Goal: Communication & Community: Answer question/provide support

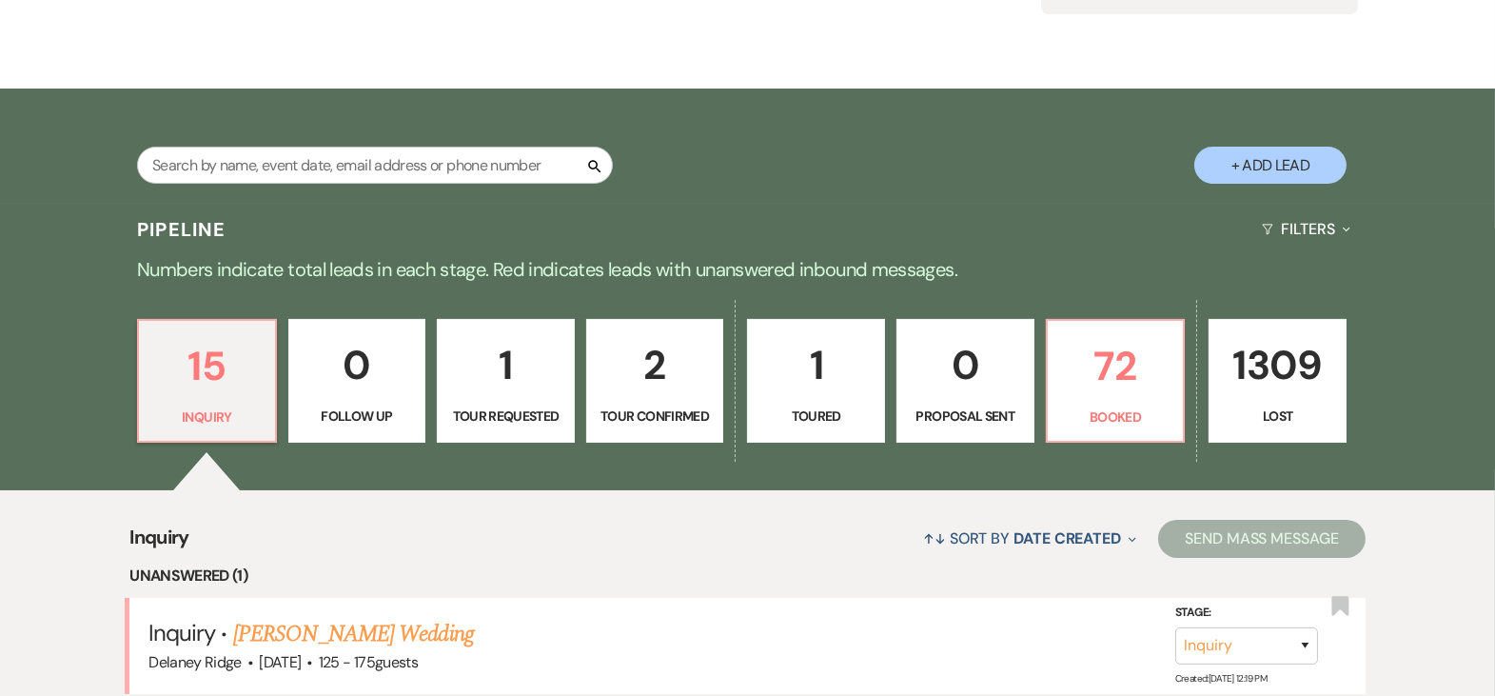
scroll to position [295, 0]
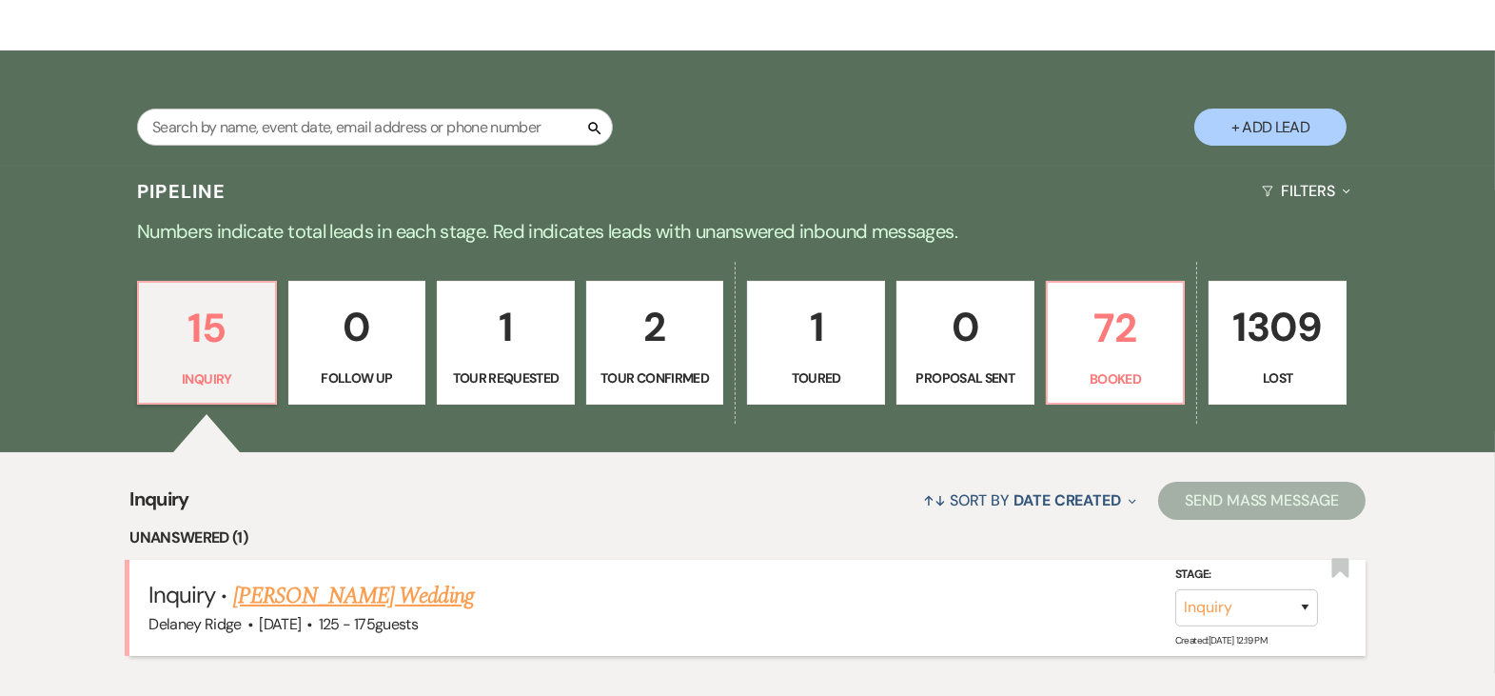
click at [310, 589] on link "[PERSON_NAME] Wedding" at bounding box center [353, 596] width 241 height 34
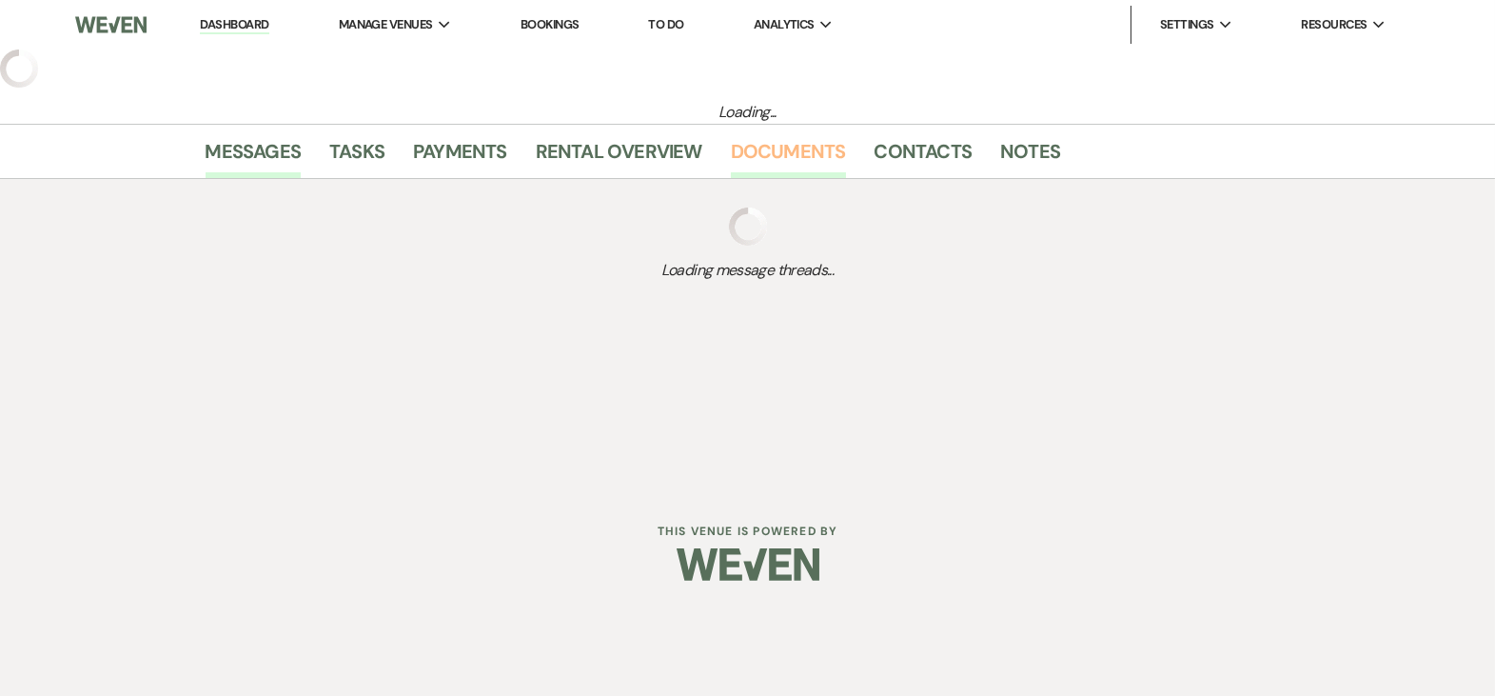
select select "3"
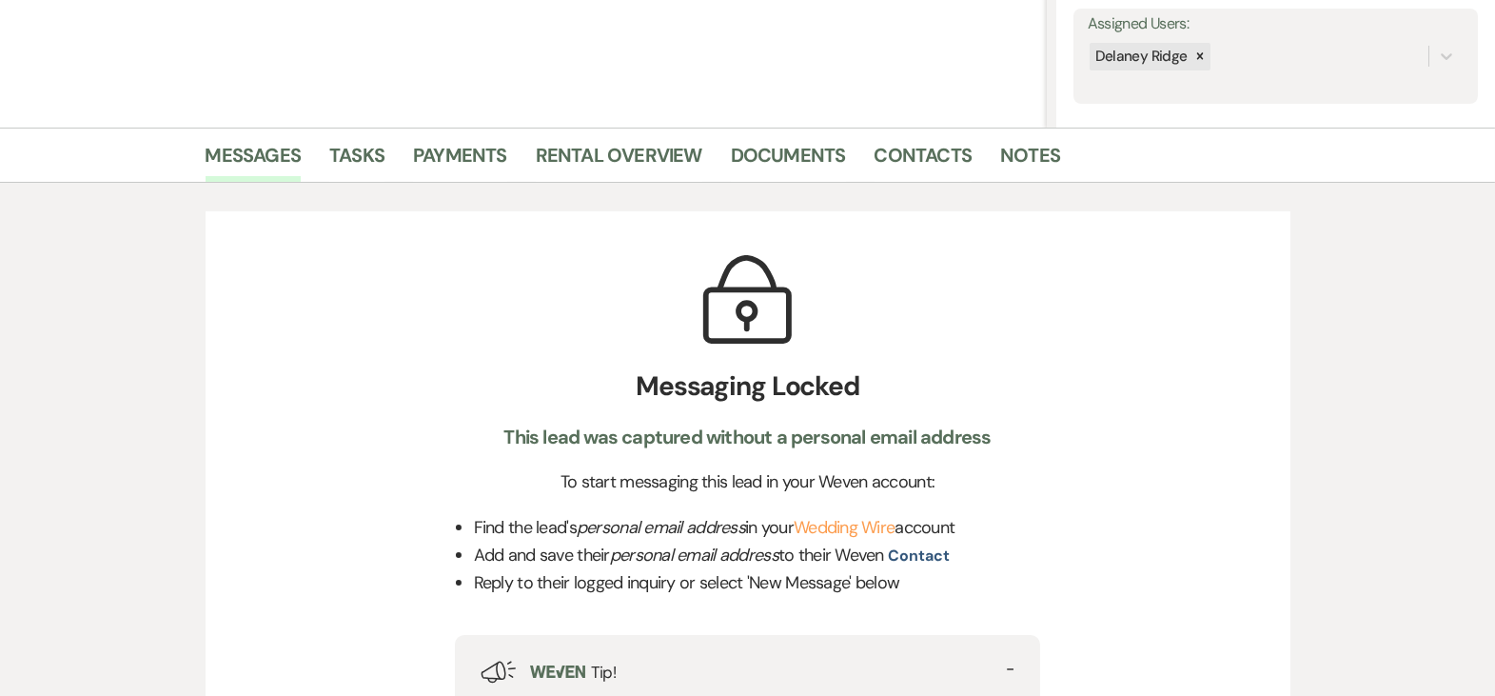
scroll to position [352, 0]
click at [856, 526] on link "Wedding Wire" at bounding box center [844, 525] width 101 height 23
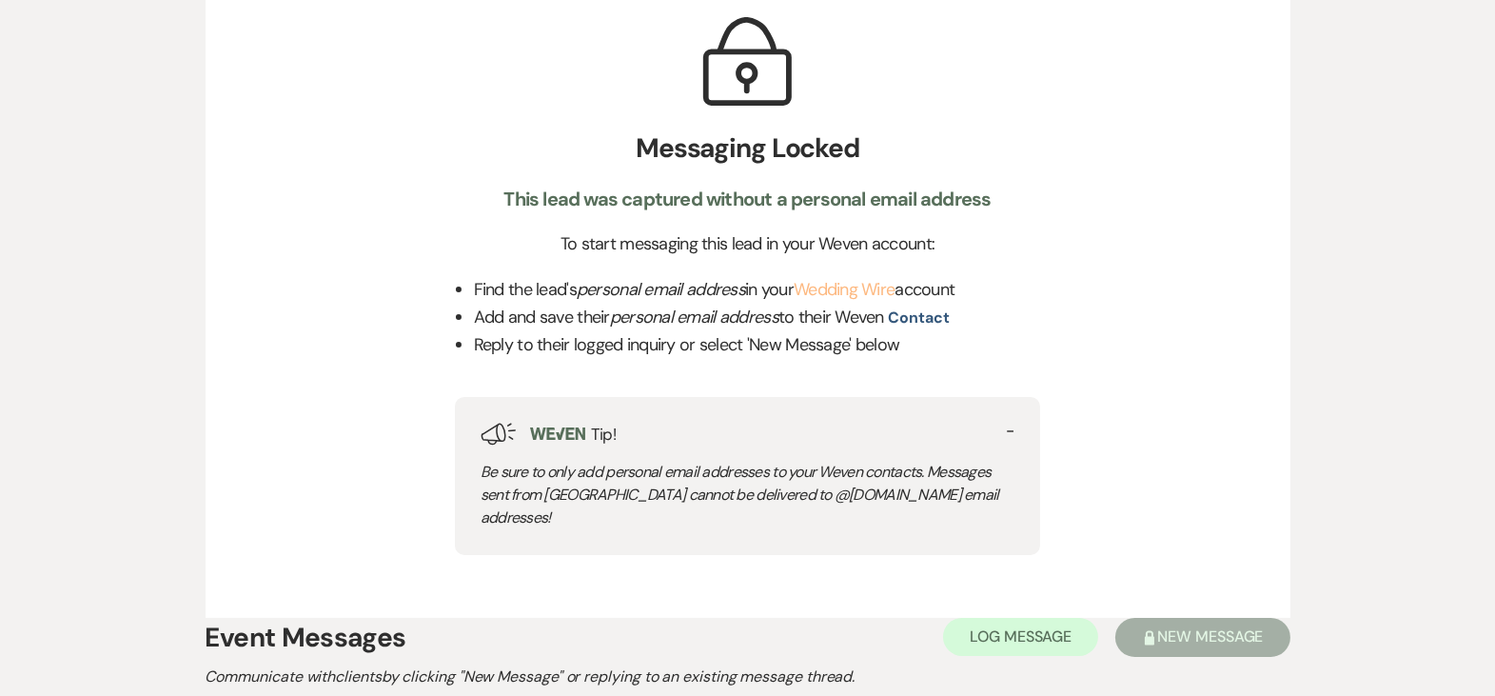
scroll to position [596, 0]
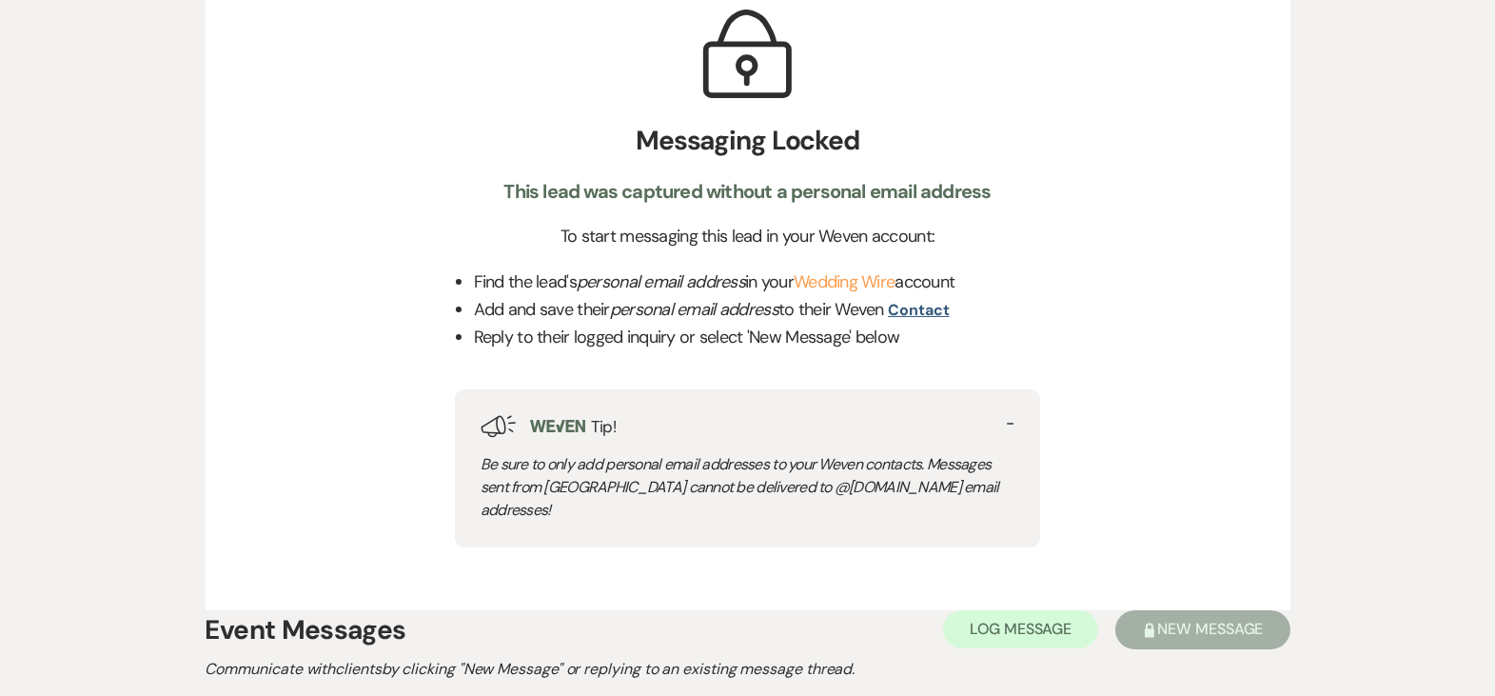
click at [934, 303] on button "contact" at bounding box center [918, 310] width 61 height 15
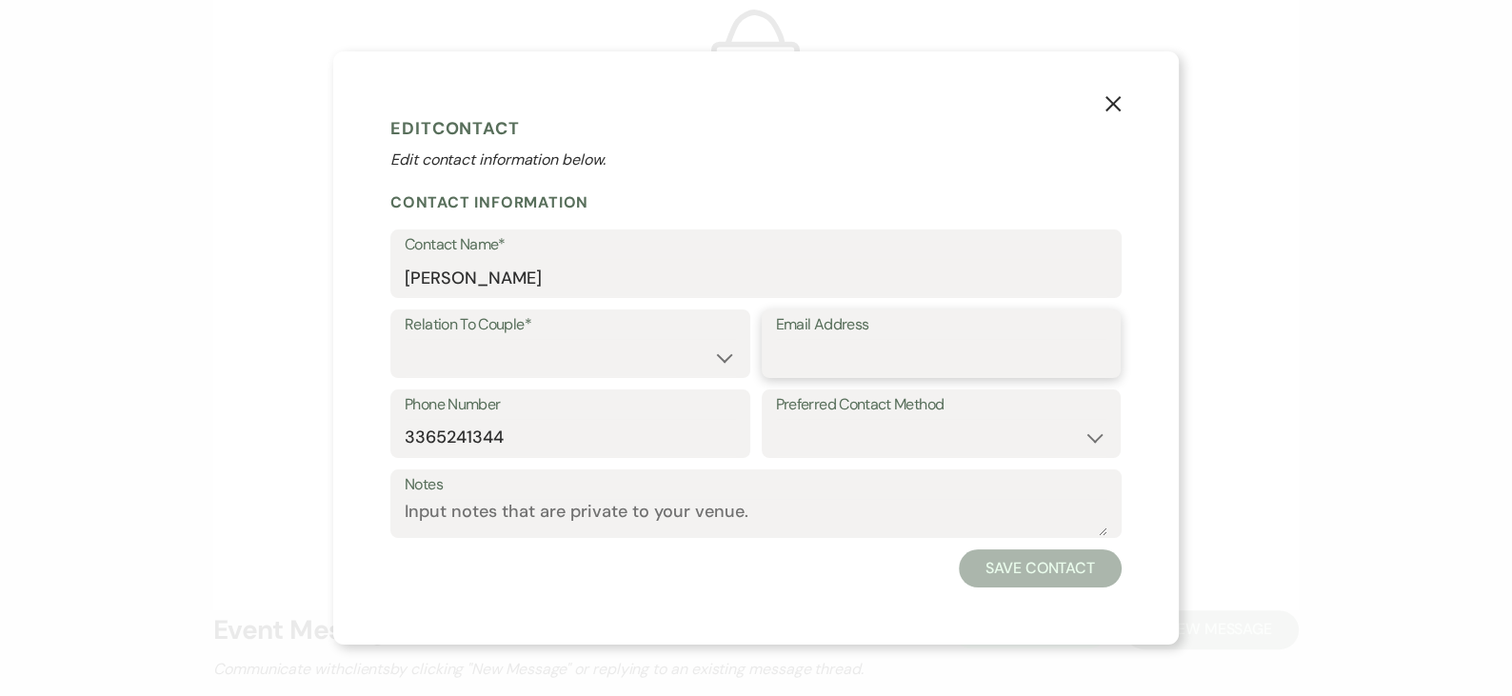
click at [866, 372] on input "Email Address" at bounding box center [941, 357] width 331 height 37
paste input "[EMAIL_ADDRESS][DOMAIN_NAME]"
type input "[EMAIL_ADDRESS][DOMAIN_NAME]"
click at [638, 365] on select "Couple Planner Parent of Couple Family Member Friend Other" at bounding box center [570, 357] width 331 height 37
select select "6"
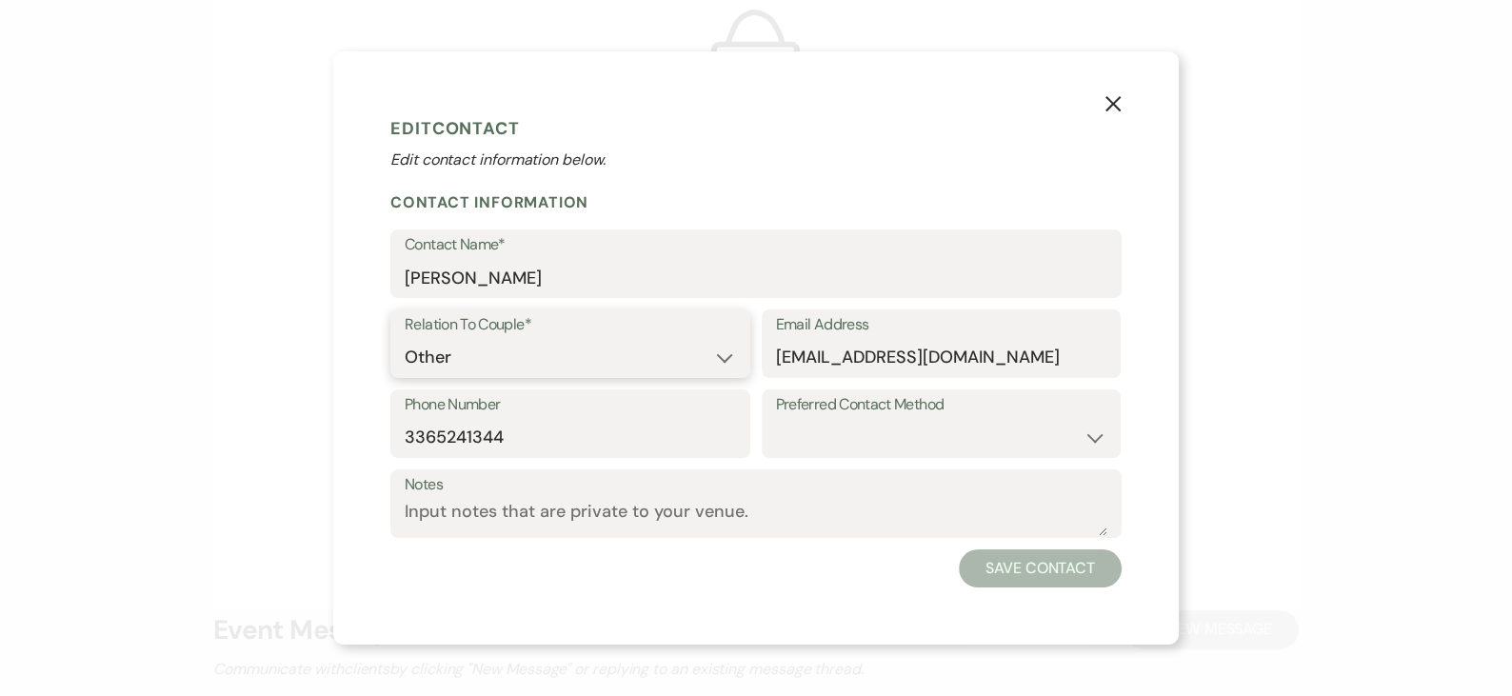
click at [405, 339] on select "Couple Planner Parent of Couple Family Member Friend Other" at bounding box center [570, 357] width 331 height 37
click at [916, 430] on select "Email Phone Text" at bounding box center [941, 437] width 331 height 37
select select "email"
click at [776, 419] on select "Email Phone Text" at bounding box center [941, 437] width 331 height 37
click at [1046, 572] on button "Save Contact" at bounding box center [1039, 568] width 163 height 38
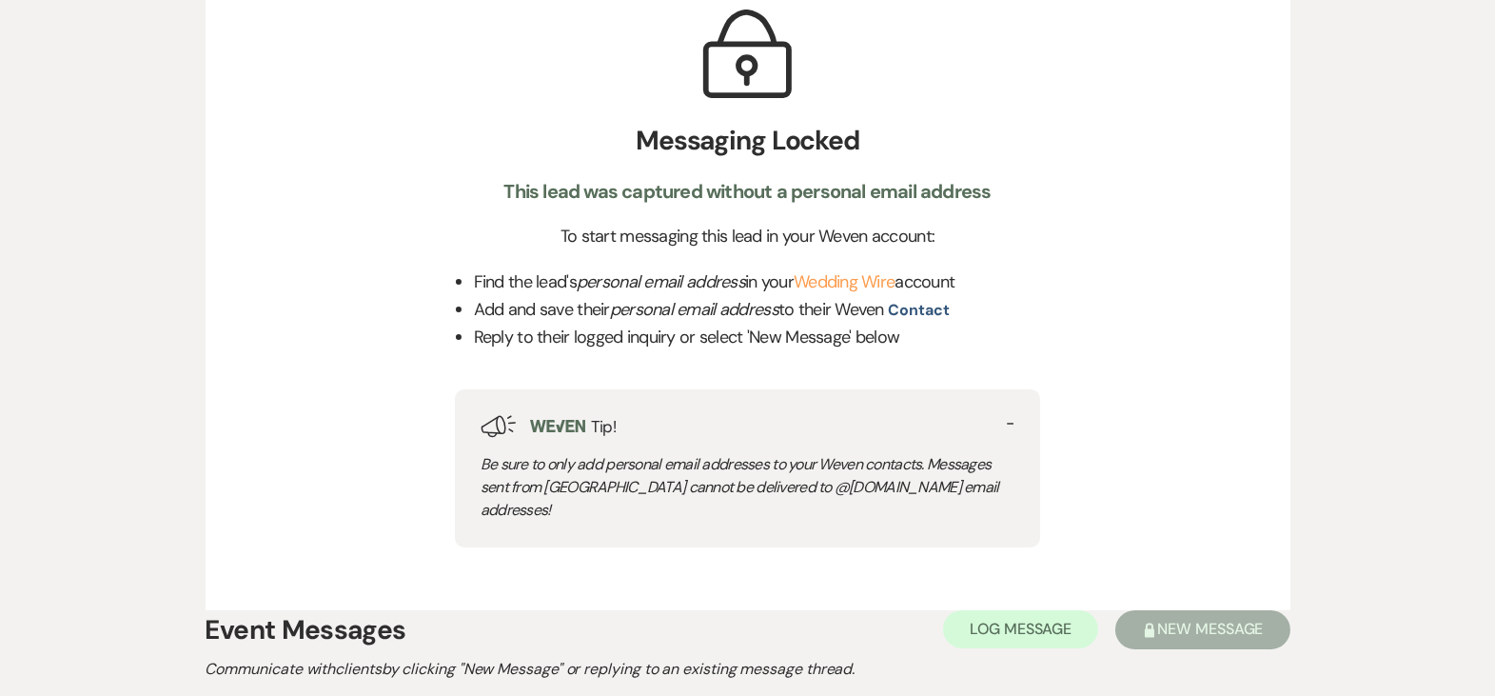
scroll to position [0, 0]
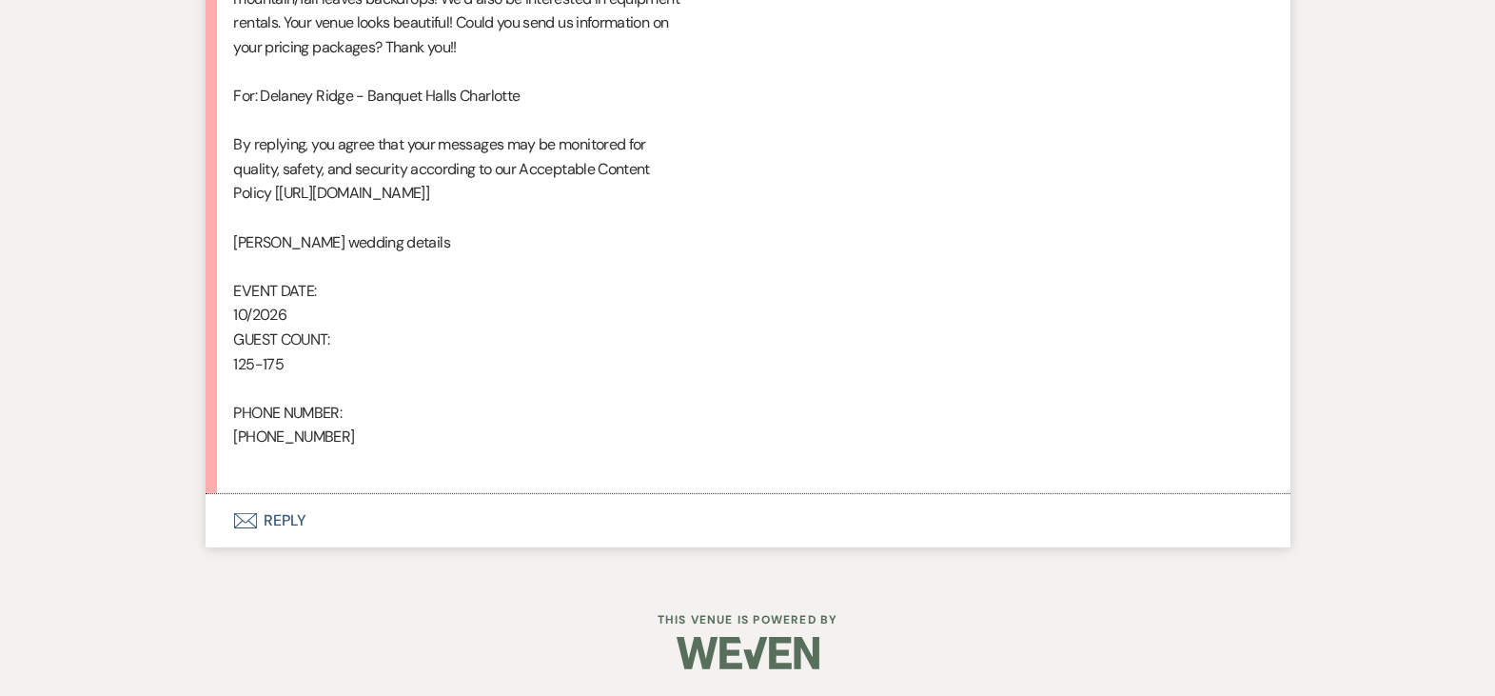
click at [606, 515] on button "Envelope Reply" at bounding box center [748, 520] width 1085 height 53
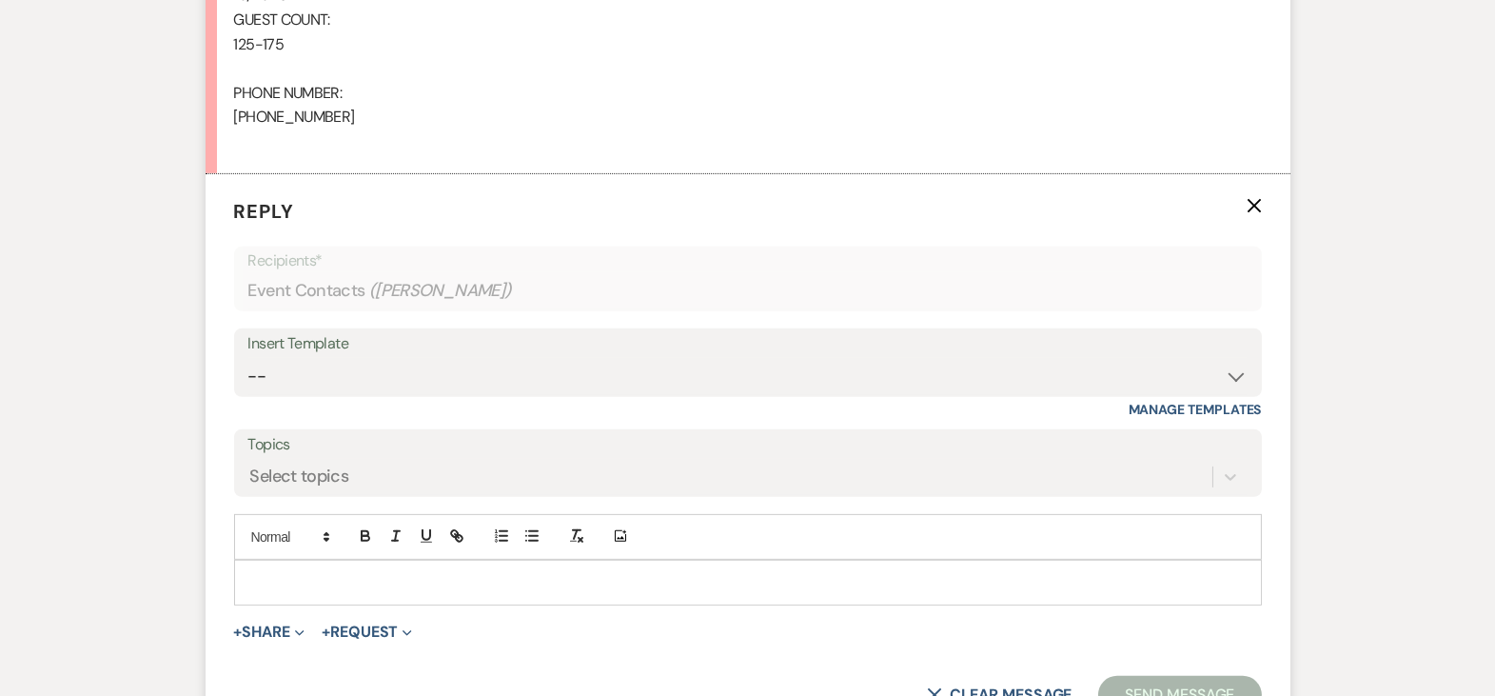
scroll to position [1490, 0]
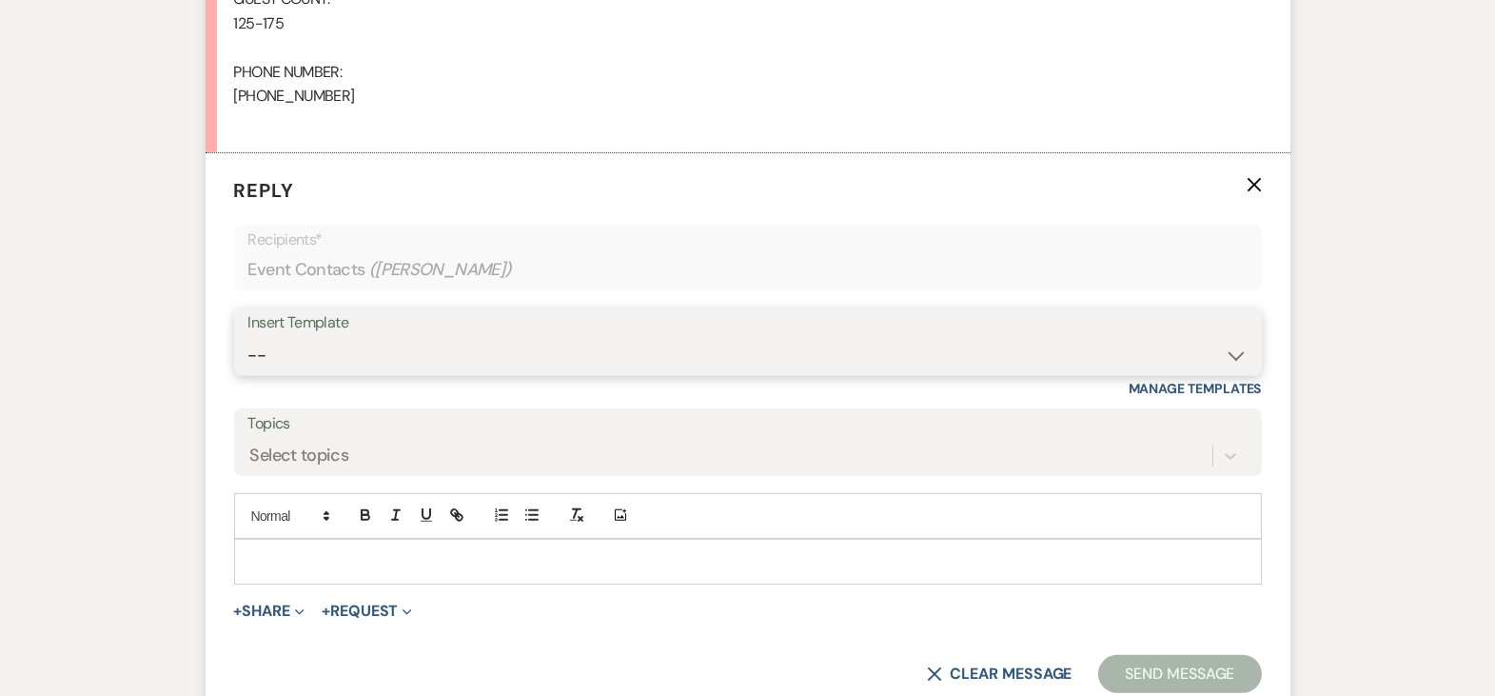
click at [548, 345] on select "--" at bounding box center [747, 355] width 999 height 37
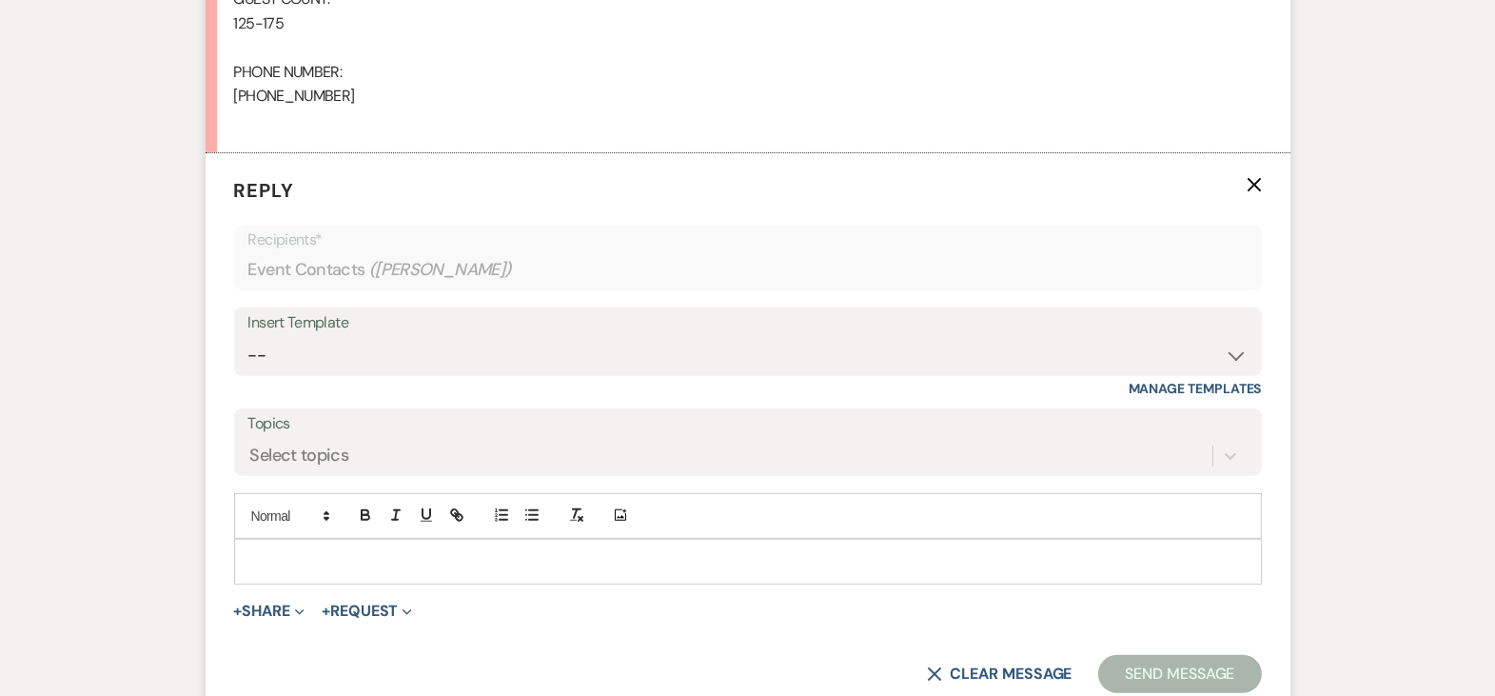
click at [779, 376] on div "Insert Template -- Inquiry Follow Up - Let's Book a Tour! Booked Tour Confirmat…" at bounding box center [748, 351] width 1028 height 89
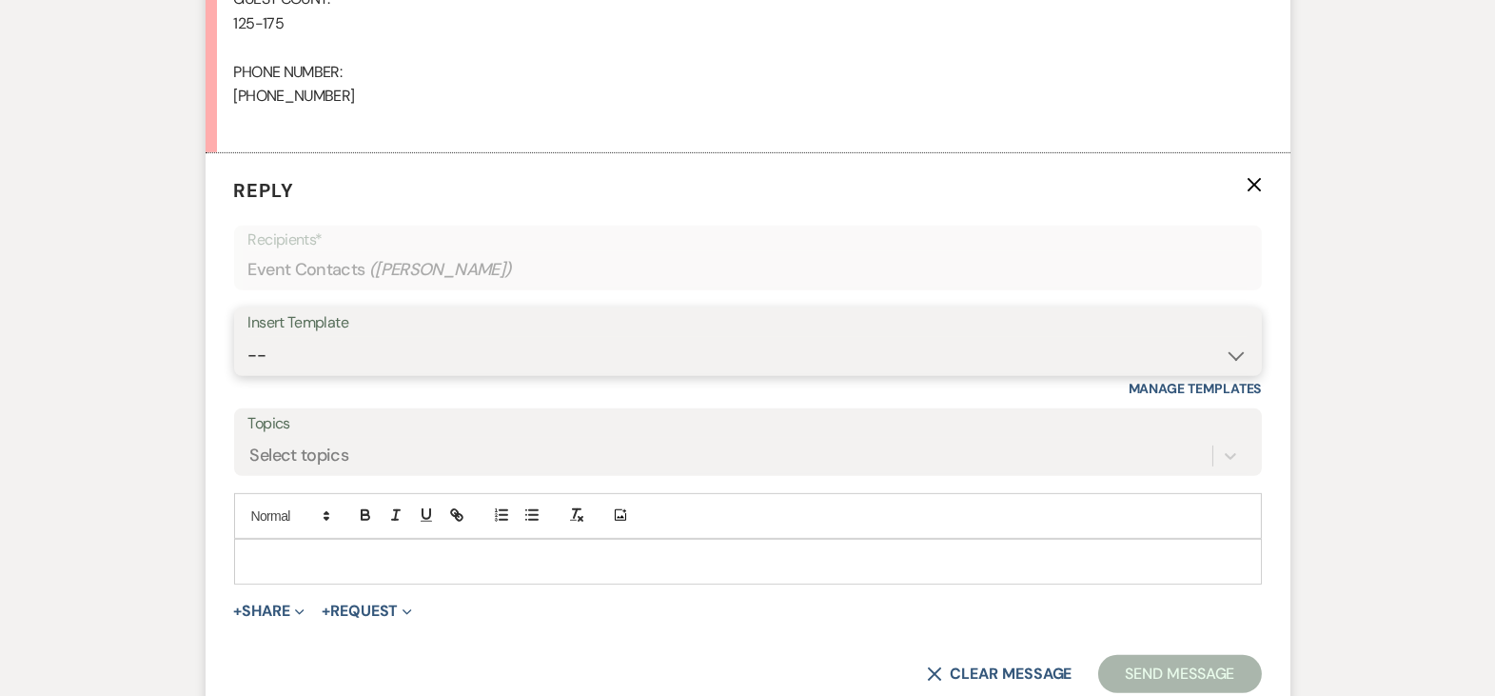
click at [783, 350] on select "-- Inquiry Follow Up - Let's Book a Tour! Booked Tour Confirmation Final Detail…" at bounding box center [747, 355] width 999 height 37
select select "2388"
click at [248, 337] on select "-- Inquiry Follow Up - Let's Book a Tour! Booked Tour Confirmation Final Detail…" at bounding box center [747, 355] width 999 height 37
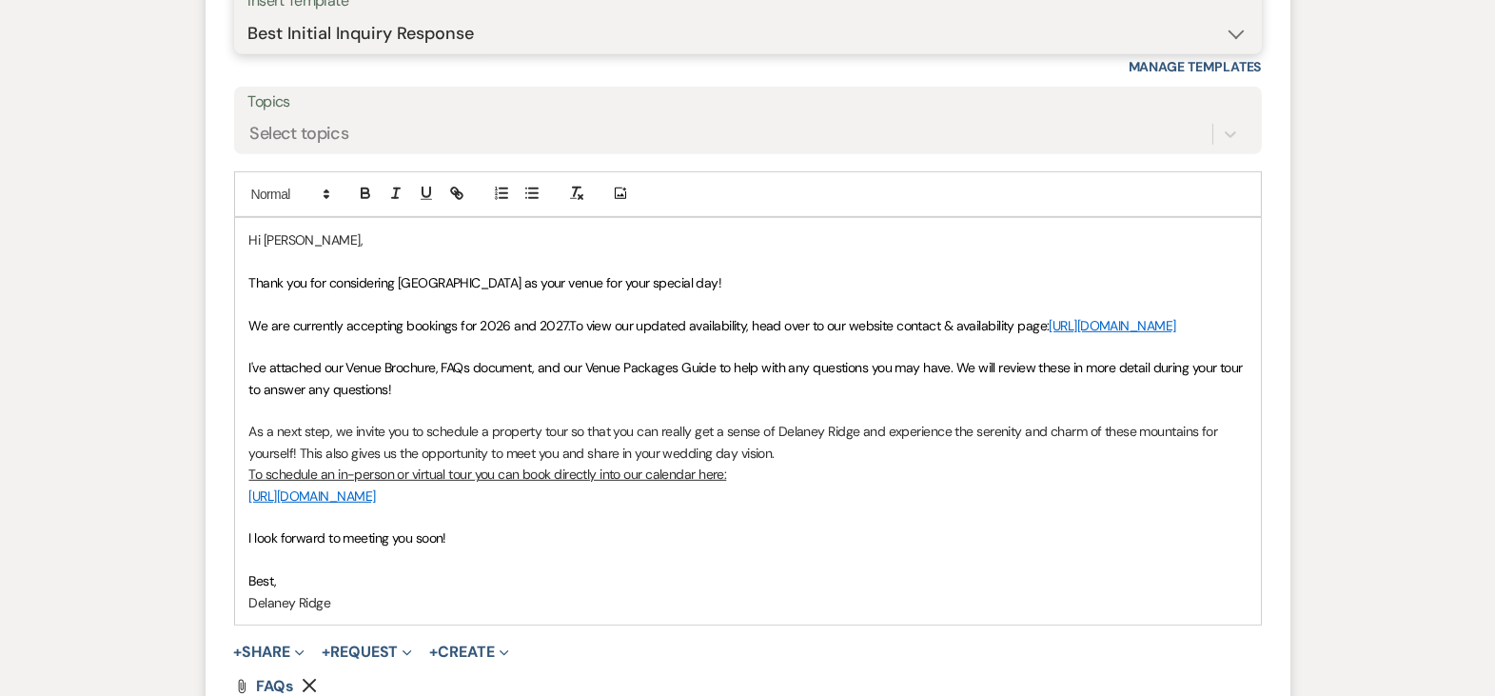
scroll to position [1928, 0]
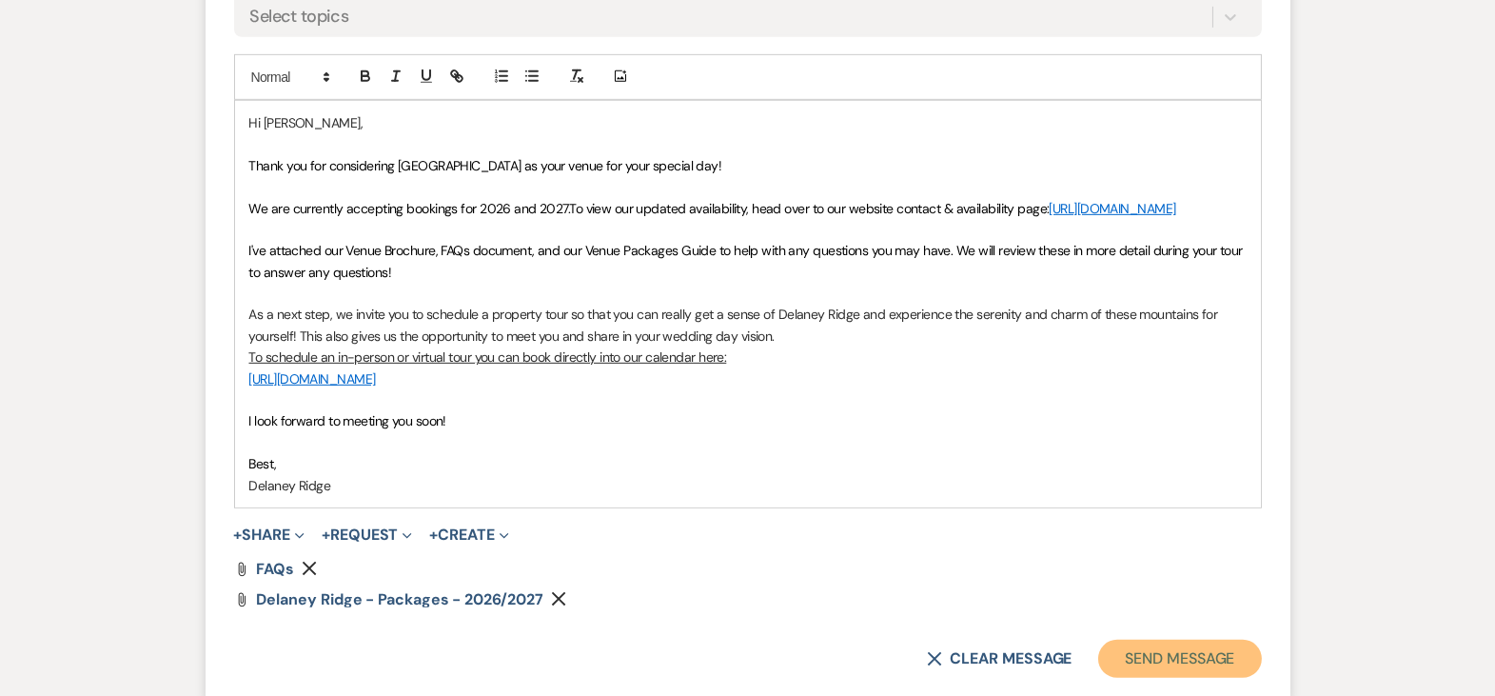
click at [1164, 674] on button "Send Message" at bounding box center [1179, 659] width 163 height 38
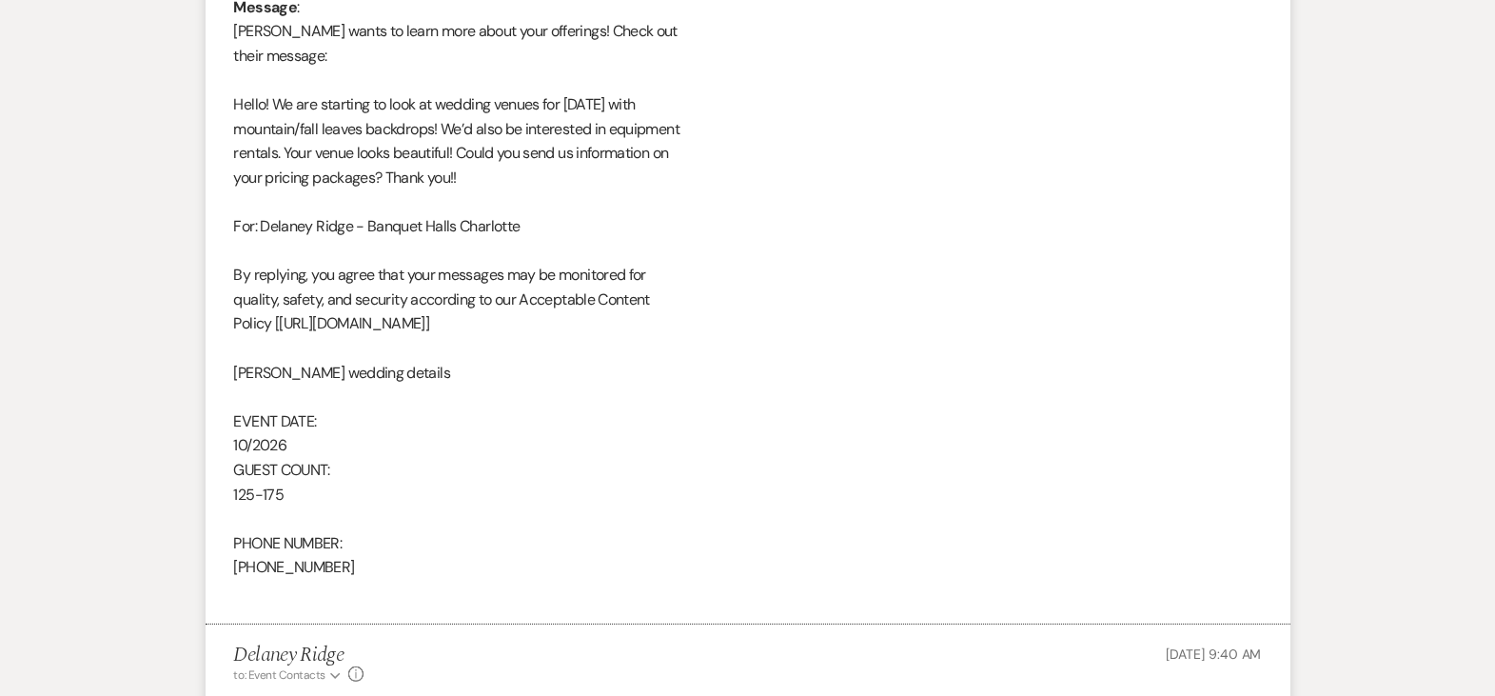
scroll to position [0, 0]
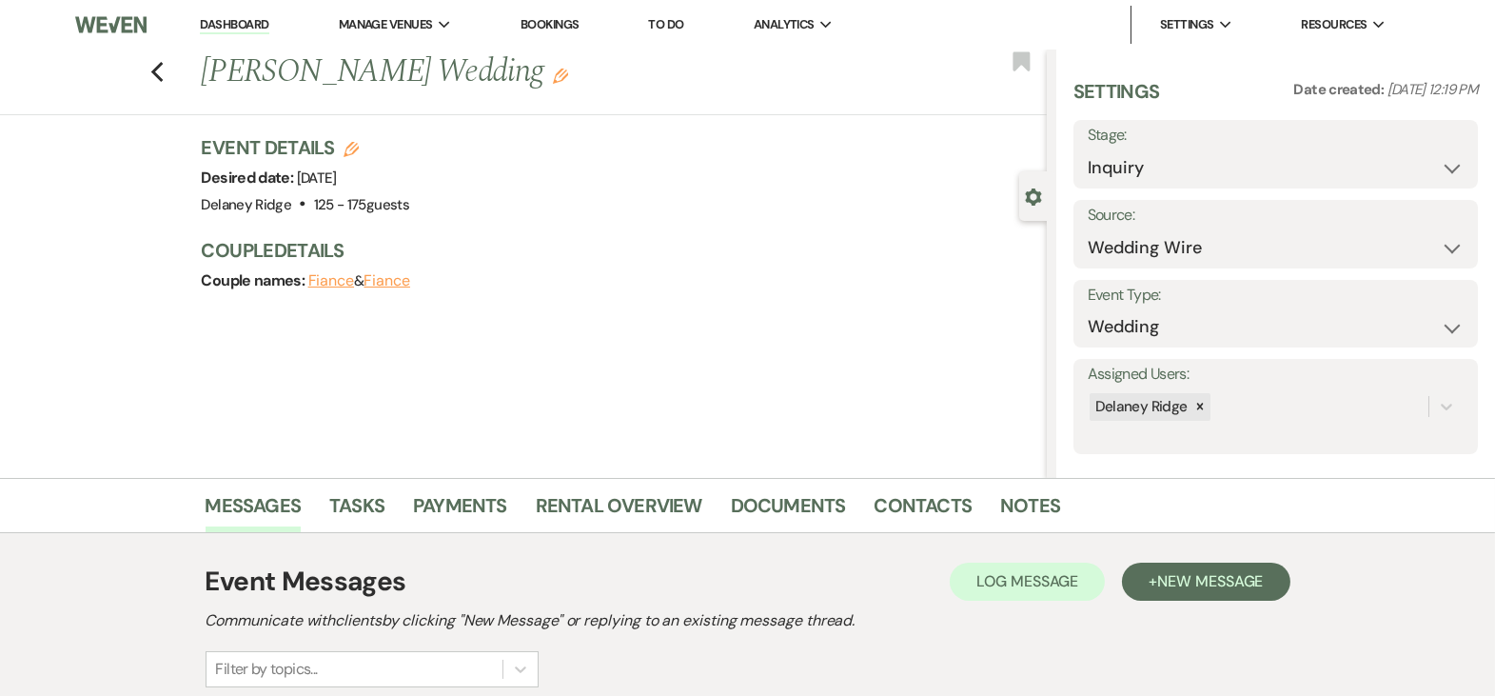
click at [245, 14] on li "Dashboard" at bounding box center [234, 25] width 88 height 38
click at [245, 21] on link "Dashboard" at bounding box center [234, 25] width 69 height 18
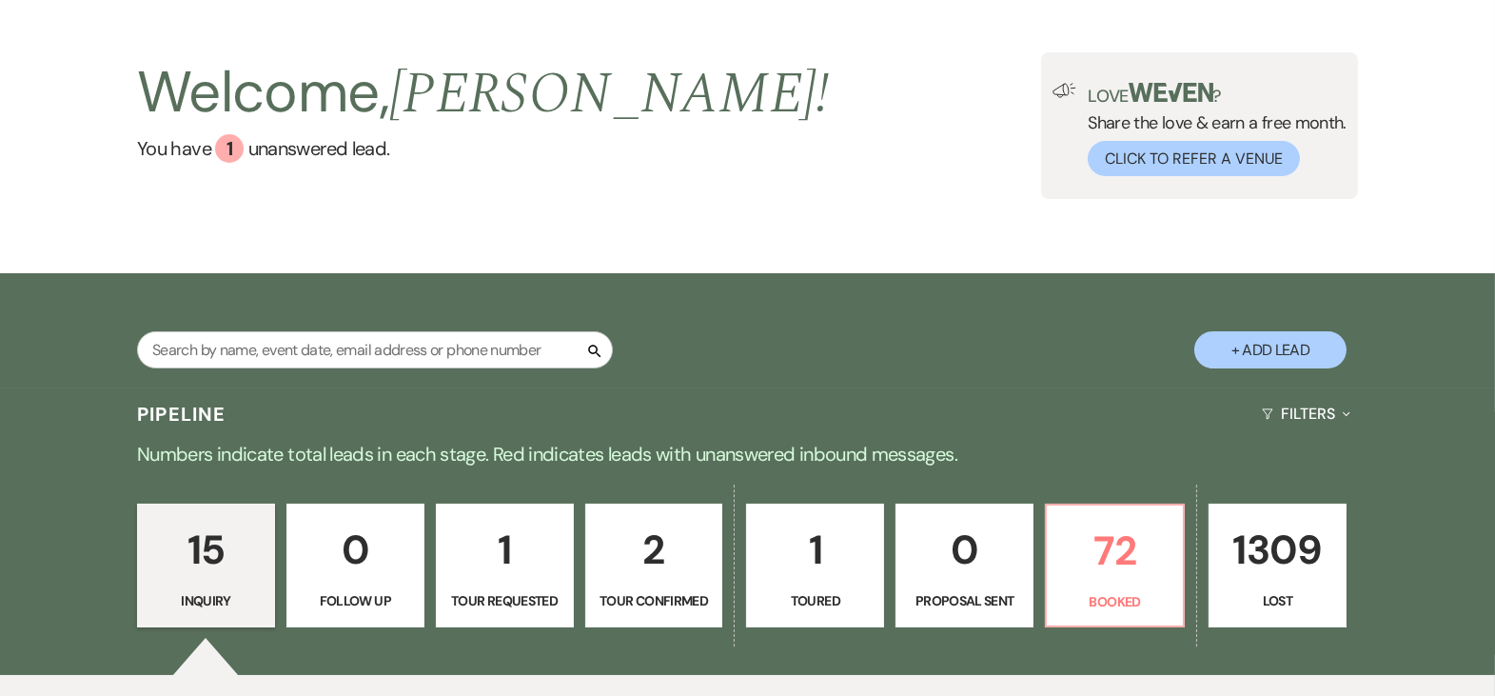
scroll to position [348, 0]
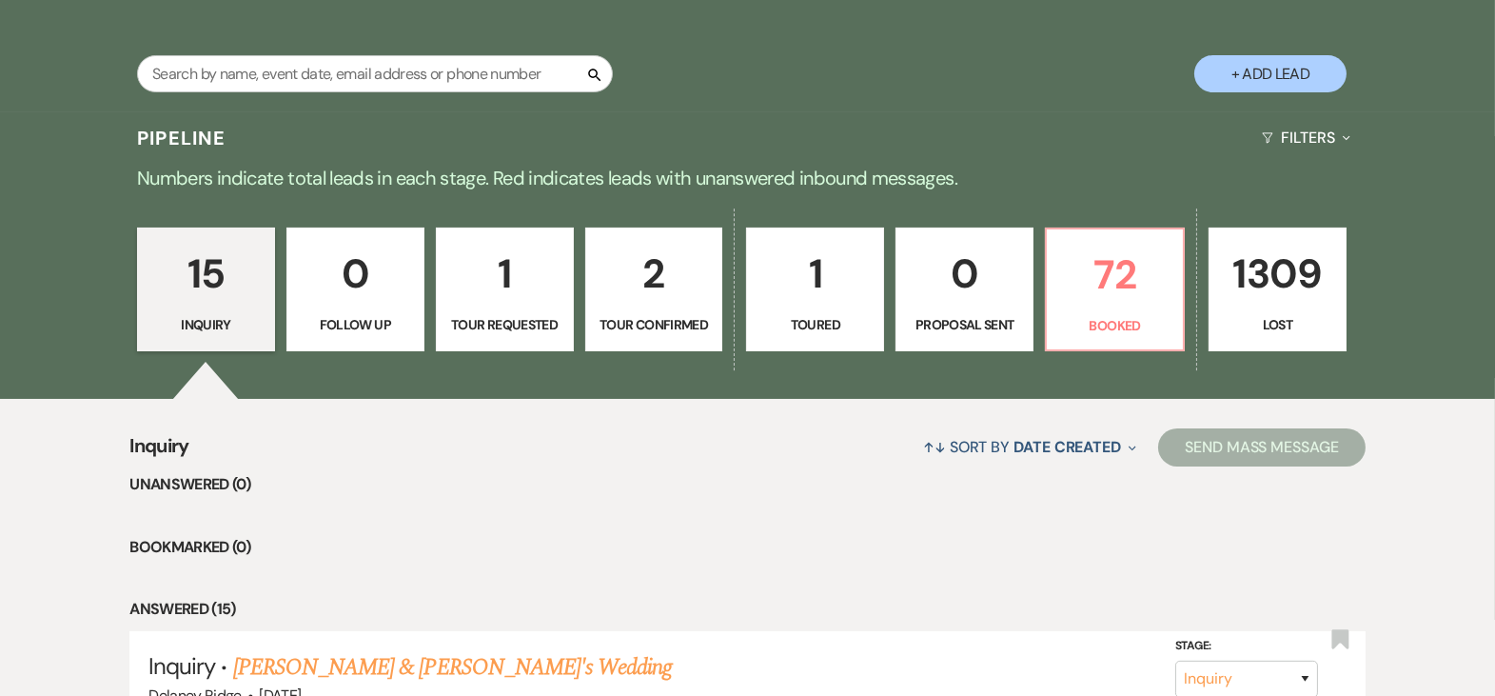
click at [476, 299] on p "1" at bounding box center [504, 274] width 113 height 64
select select "2"
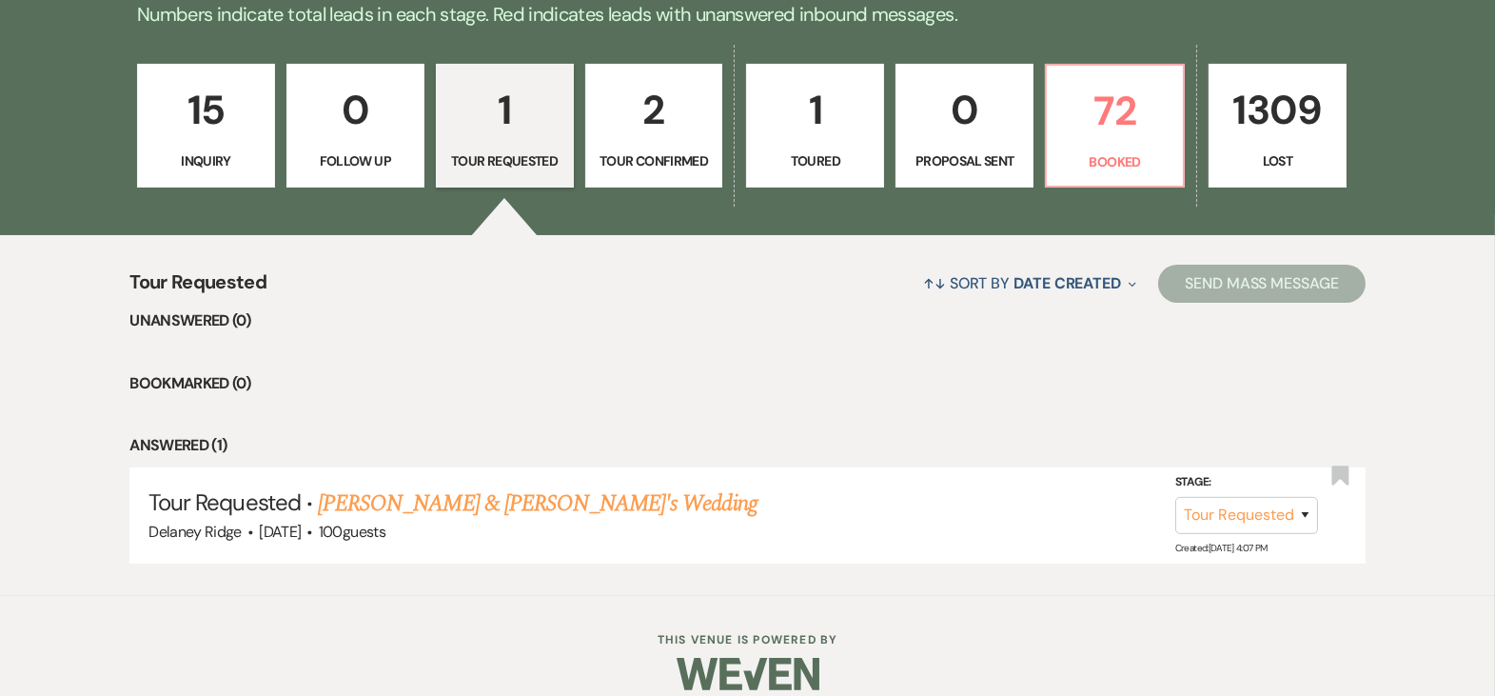
scroll to position [533, 0]
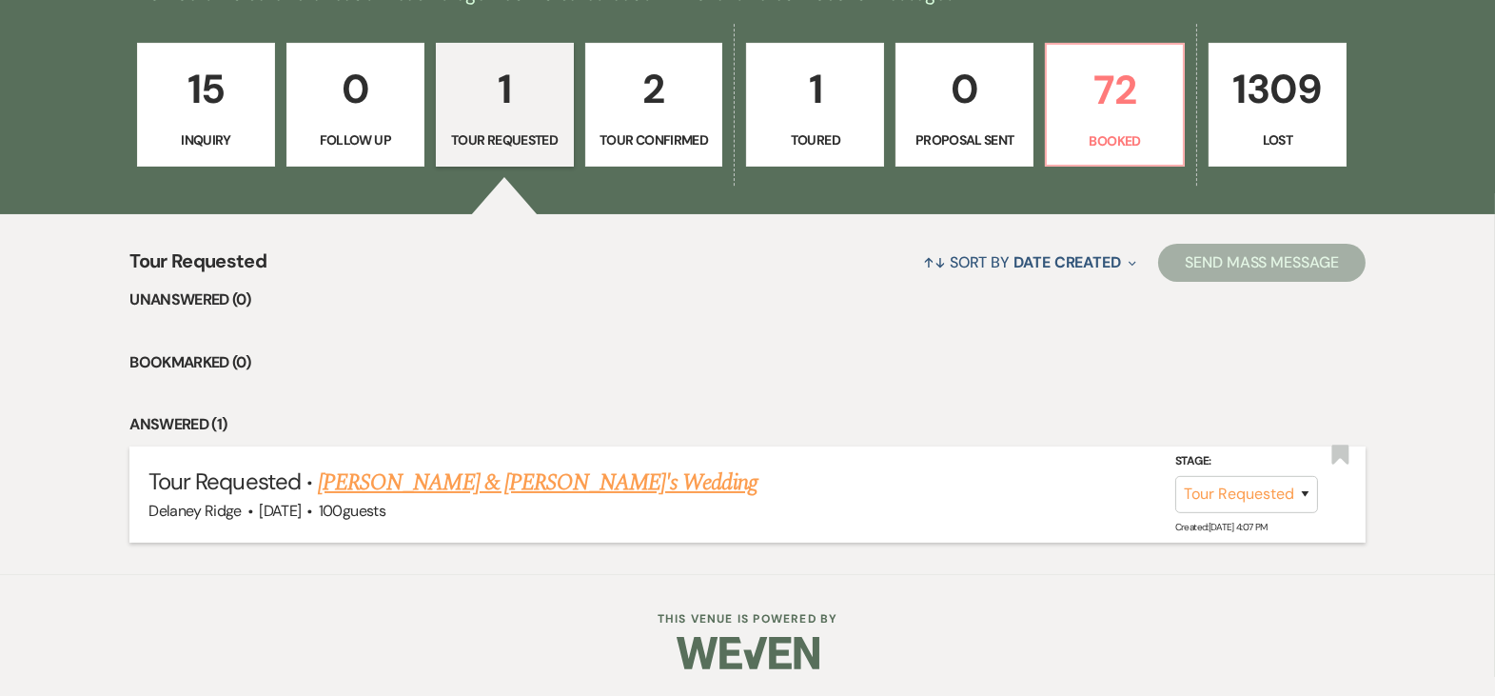
click at [479, 473] on link "[PERSON_NAME] & [PERSON_NAME]'s Wedding" at bounding box center [538, 482] width 440 height 34
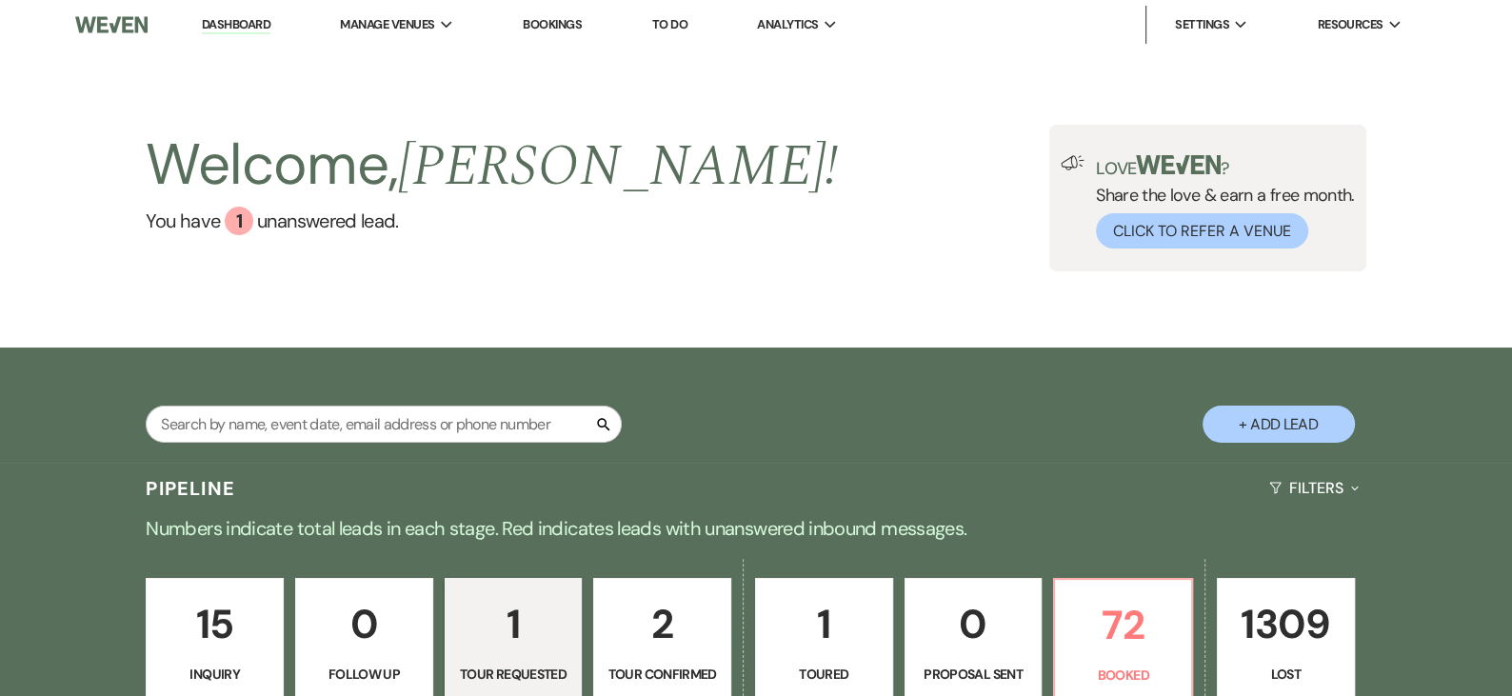
select select "2"
select select "5"
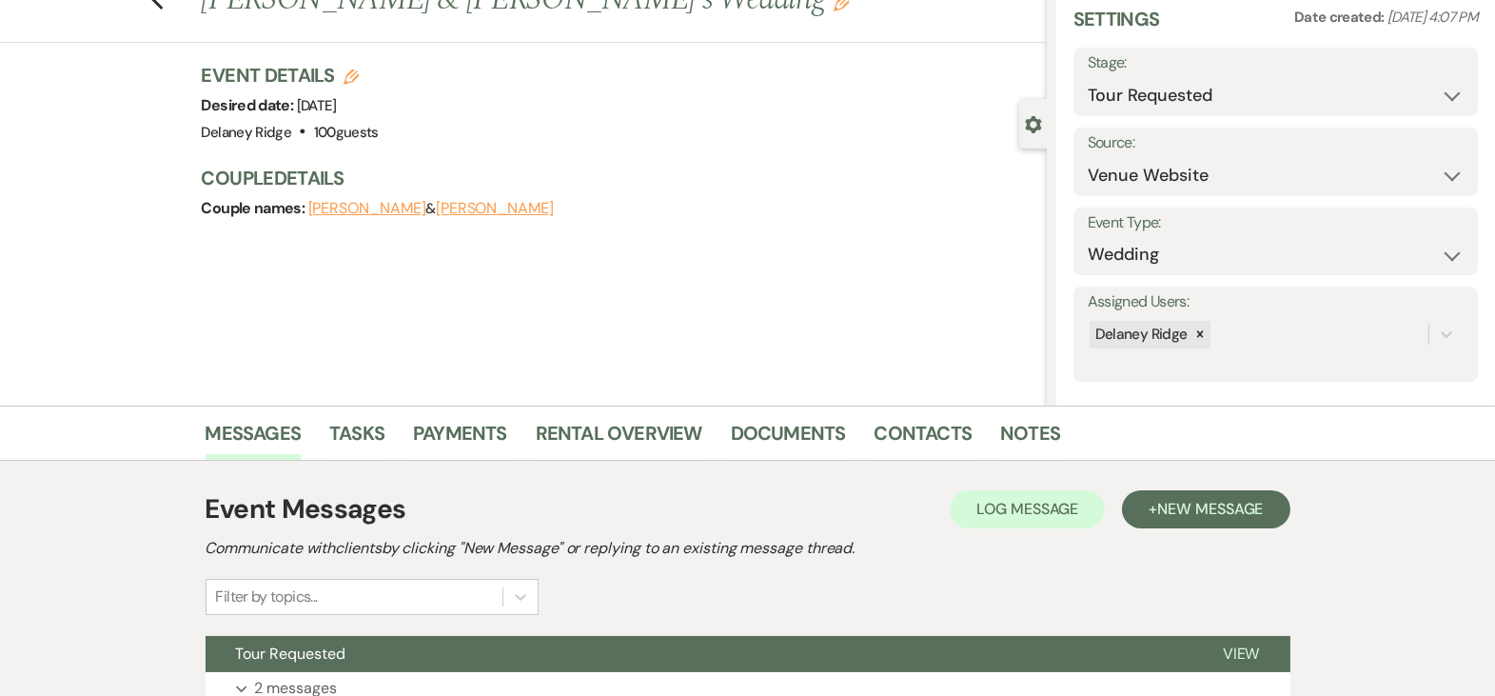
scroll to position [229, 0]
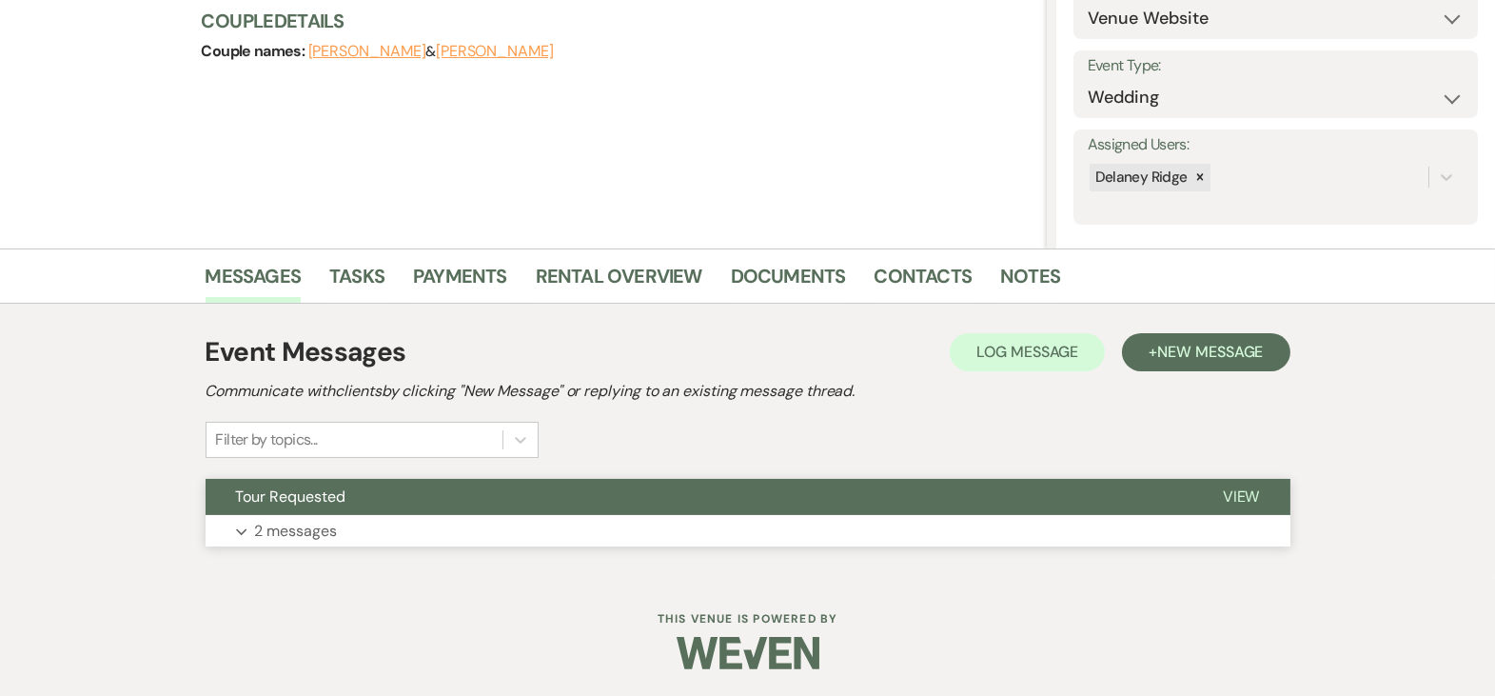
click at [687, 539] on button "Expand 2 messages" at bounding box center [748, 531] width 1085 height 32
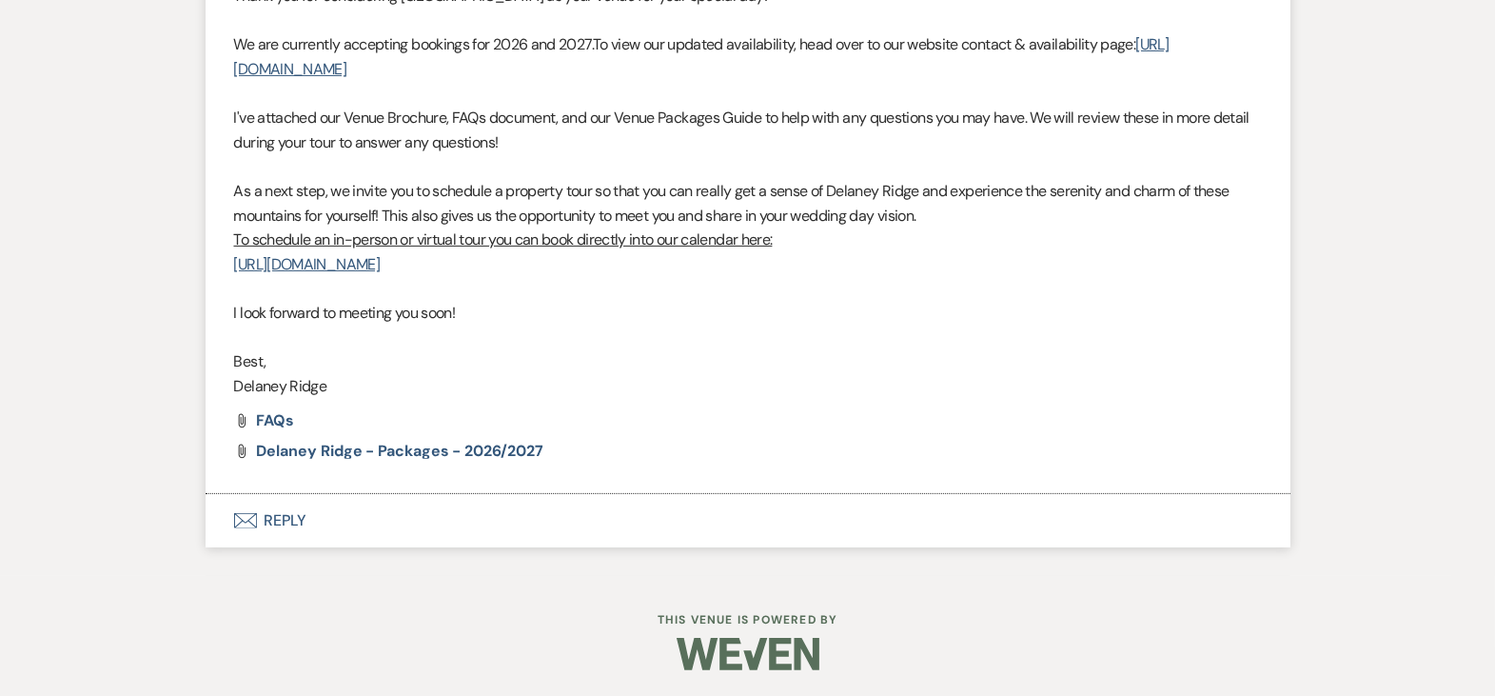
scroll to position [0, 0]
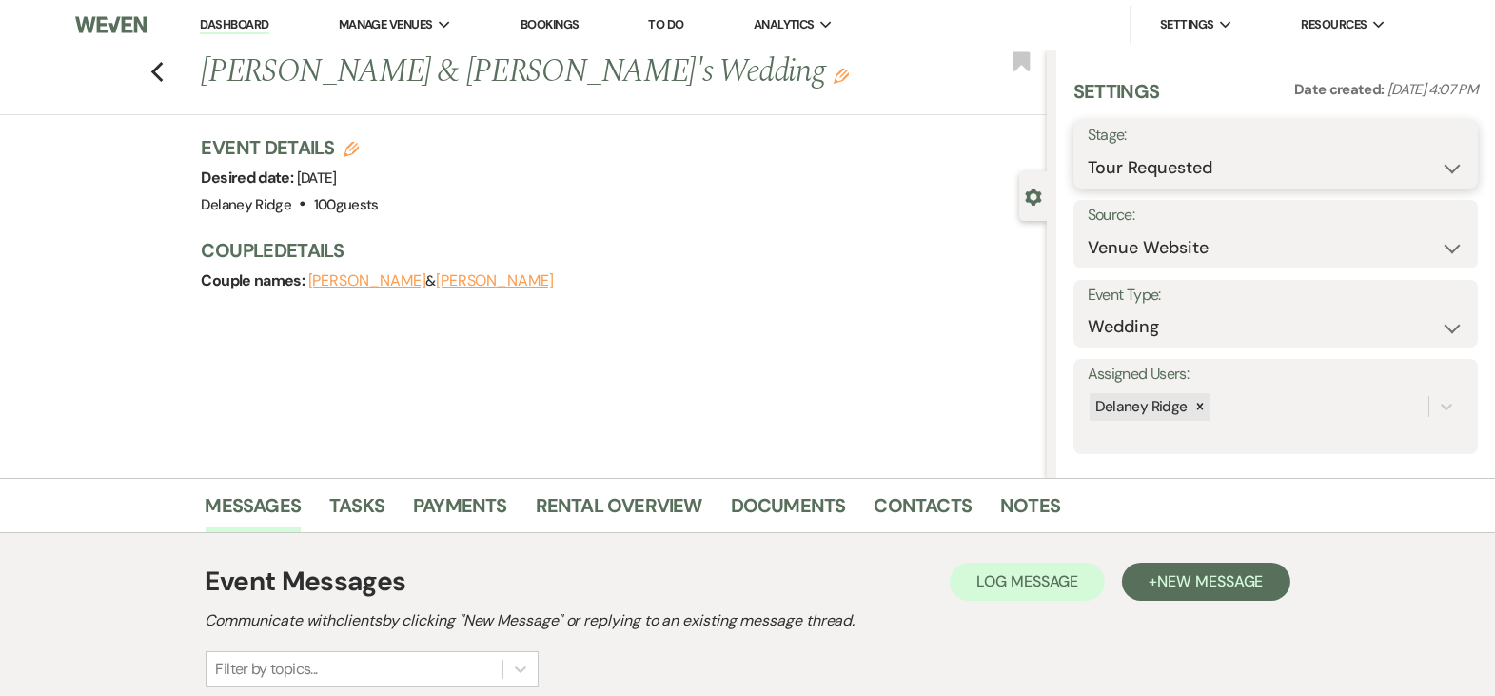
click at [1233, 174] on select "Inquiry Follow Up Tour Requested Tour Confirmed Toured Proposal Sent Booked Lost" at bounding box center [1276, 167] width 376 height 37
click at [229, 24] on link "Dashboard" at bounding box center [234, 25] width 69 height 18
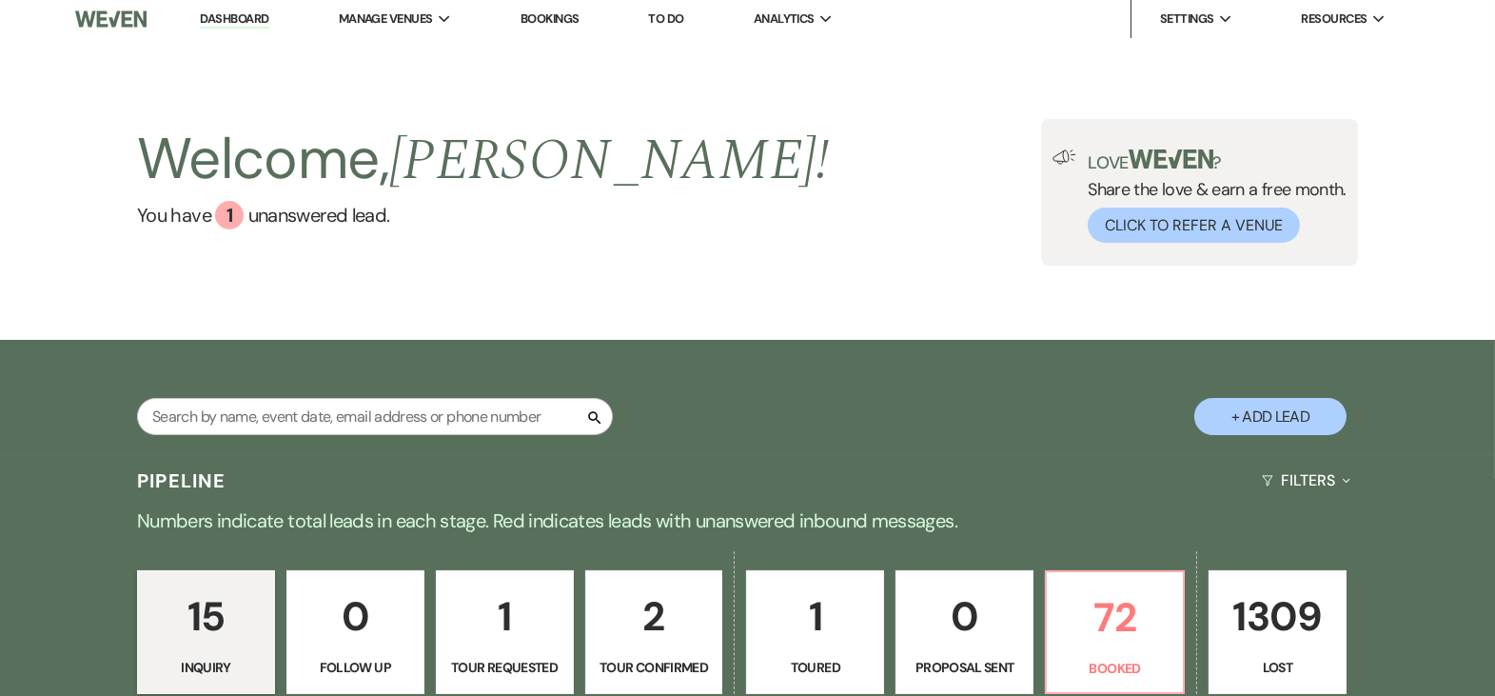
scroll to position [3, 0]
